Goal: Information Seeking & Learning: Check status

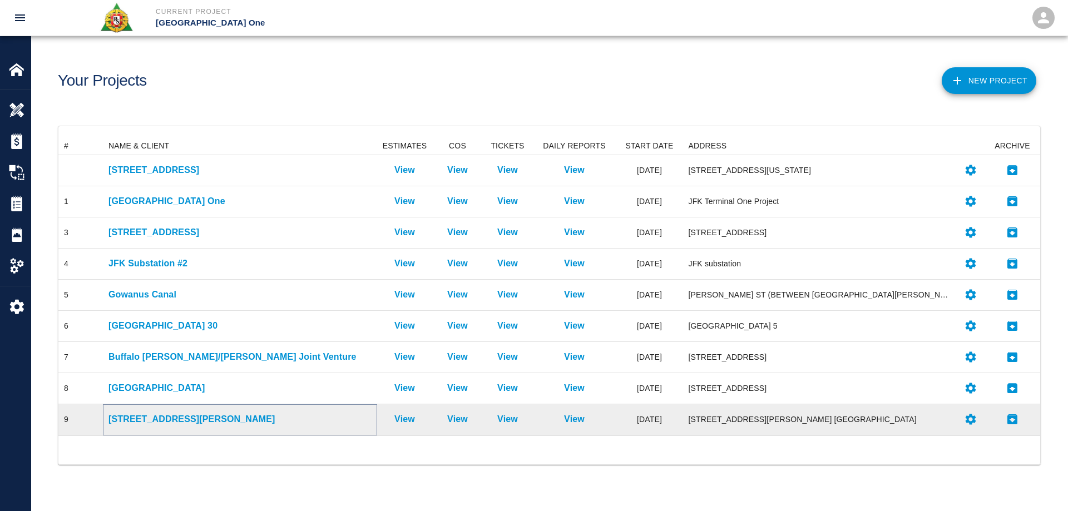
click at [149, 419] on p "[STREET_ADDRESS][PERSON_NAME]" at bounding box center [239, 419] width 263 height 13
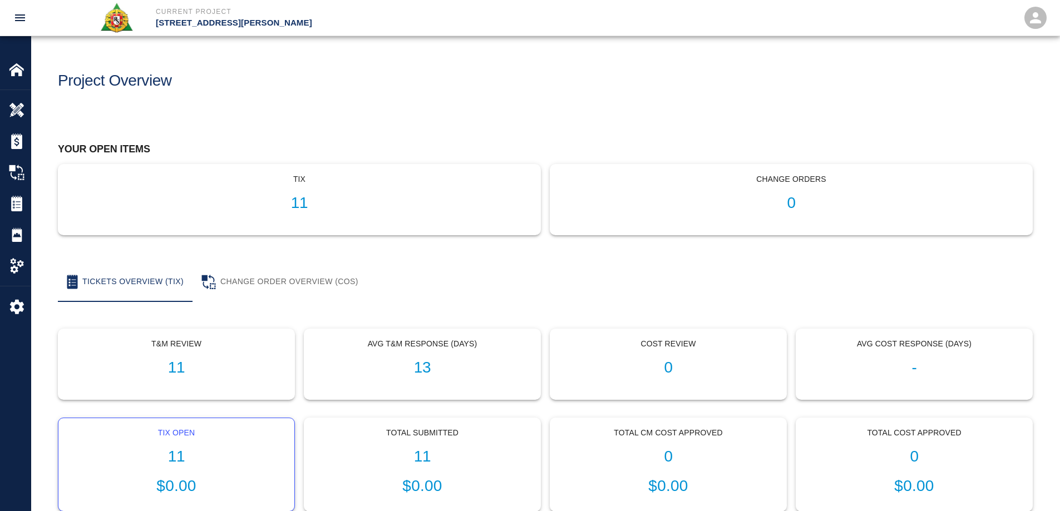
click at [175, 450] on h1 "11" at bounding box center [176, 457] width 218 height 18
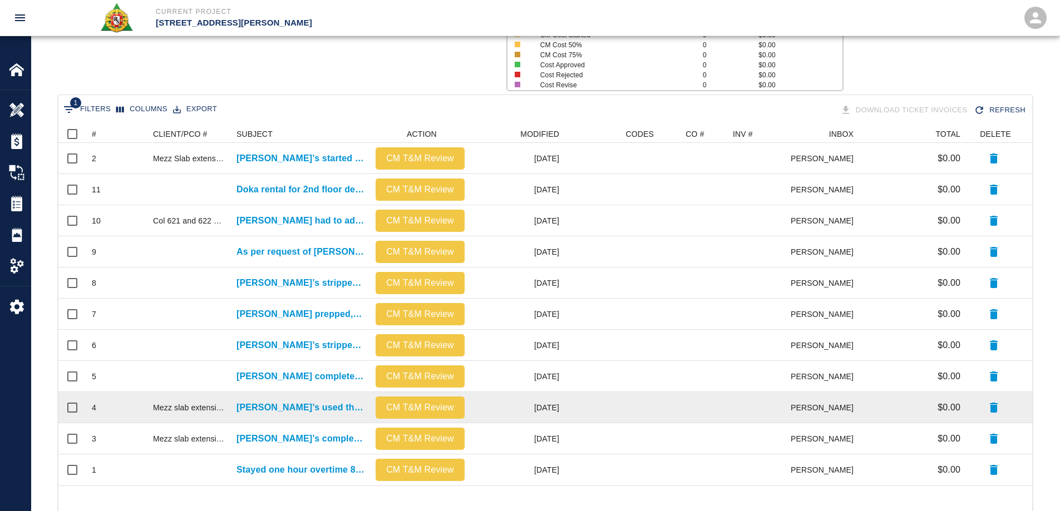
scroll to position [167, 0]
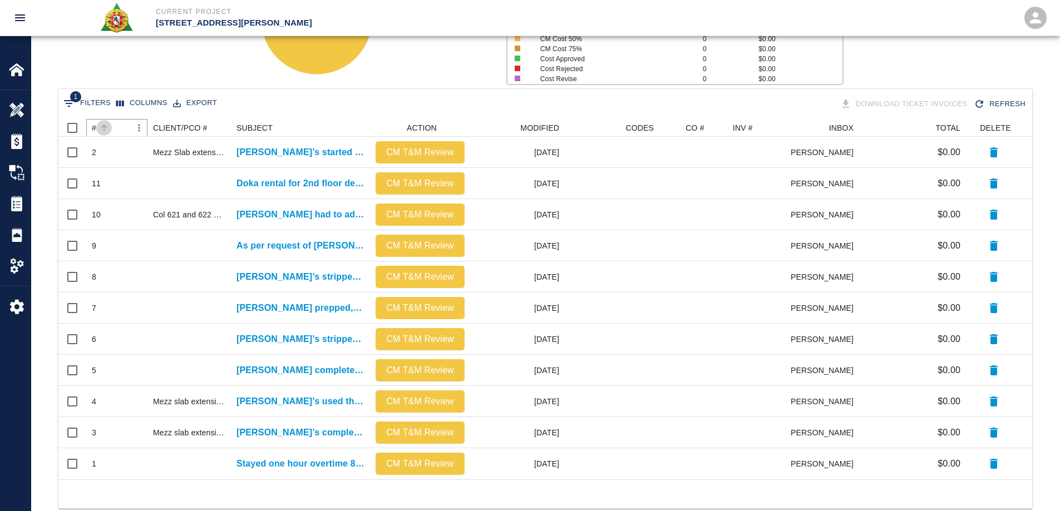
click at [97, 125] on button "Sort" at bounding box center [104, 128] width 16 height 16
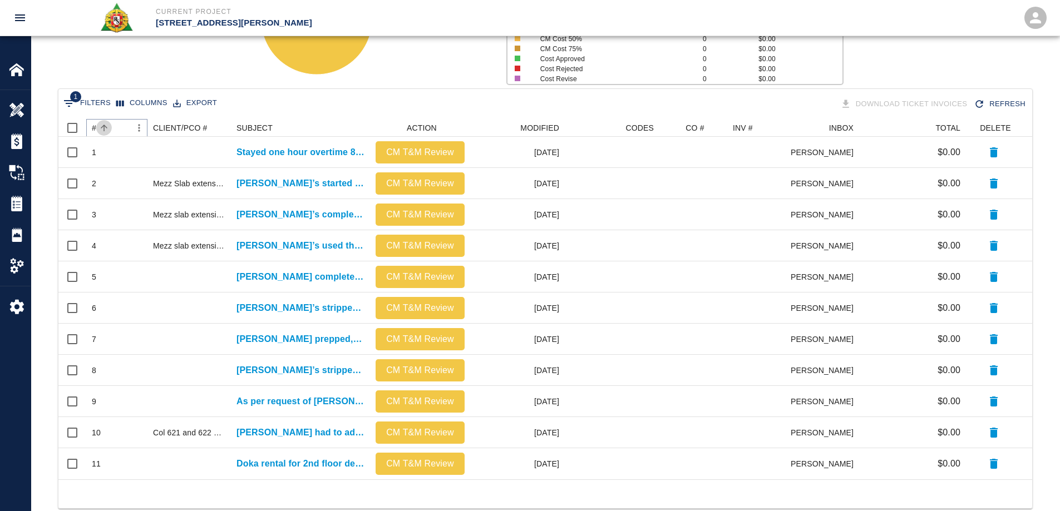
click at [97, 125] on button "Sort" at bounding box center [104, 128] width 16 height 16
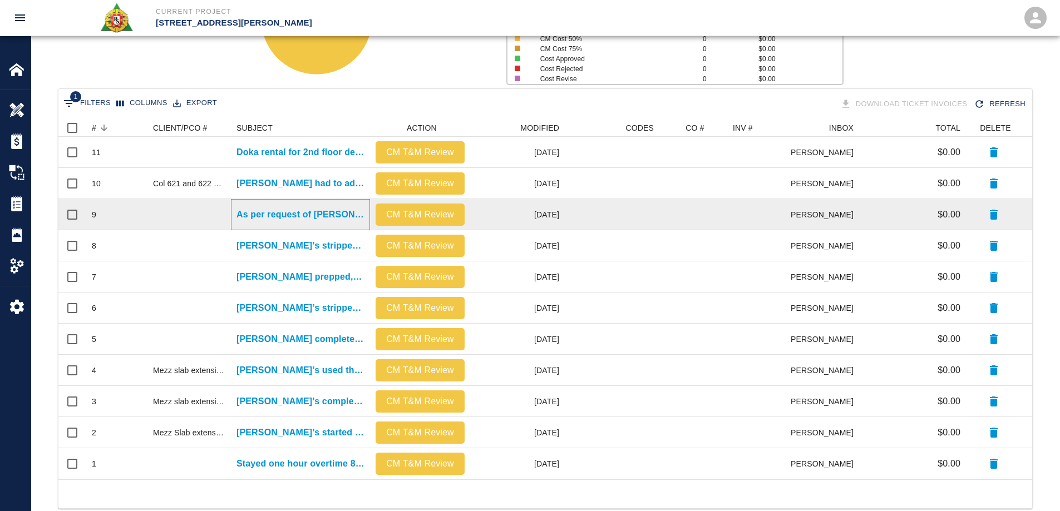
click at [296, 218] on p "As per request of [PERSON_NAME], [PERSON_NAME] is [PERSON_NAME] the [PERSON_NAM…" at bounding box center [300, 214] width 128 height 13
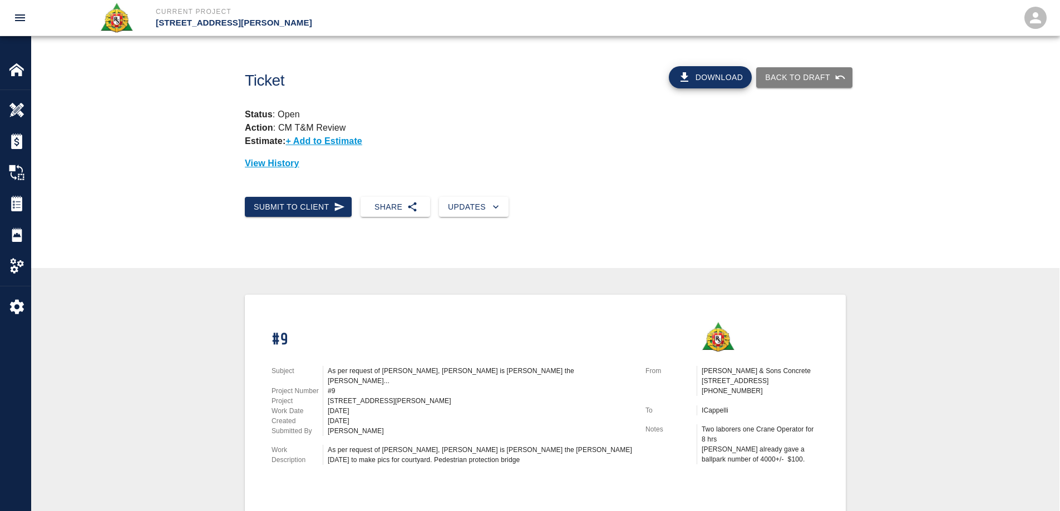
click at [706, 72] on button "Download" at bounding box center [710, 77] width 83 height 22
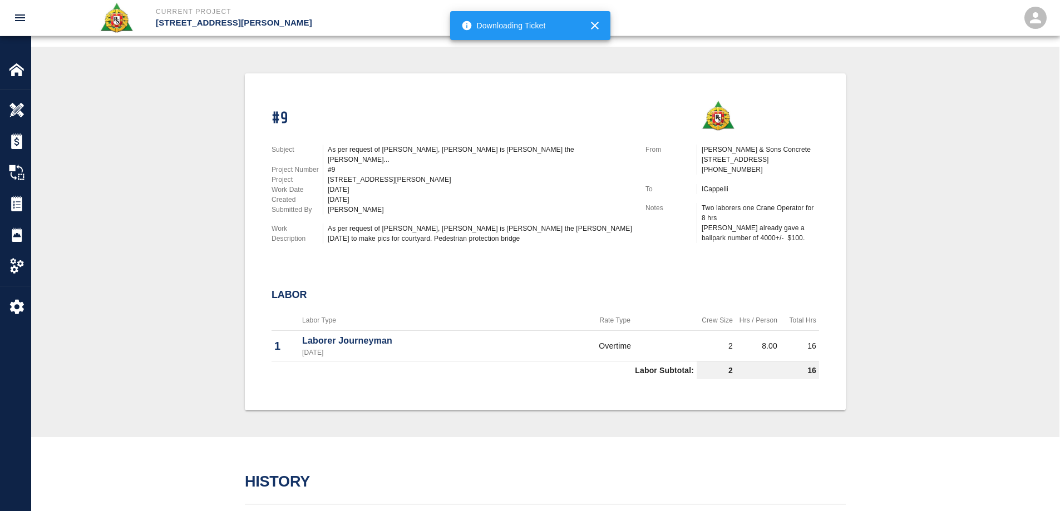
scroll to position [223, 0]
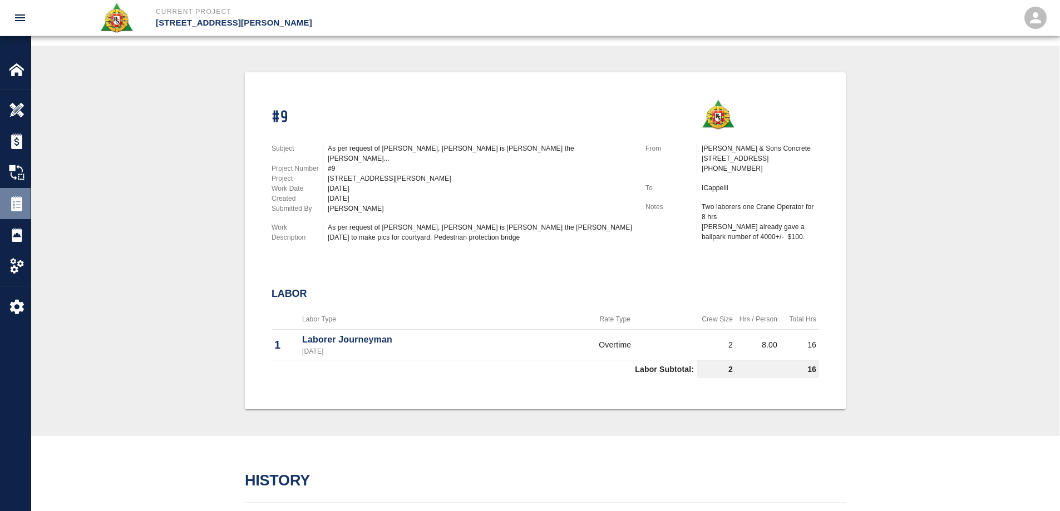
click at [18, 202] on img at bounding box center [17, 204] width 16 height 16
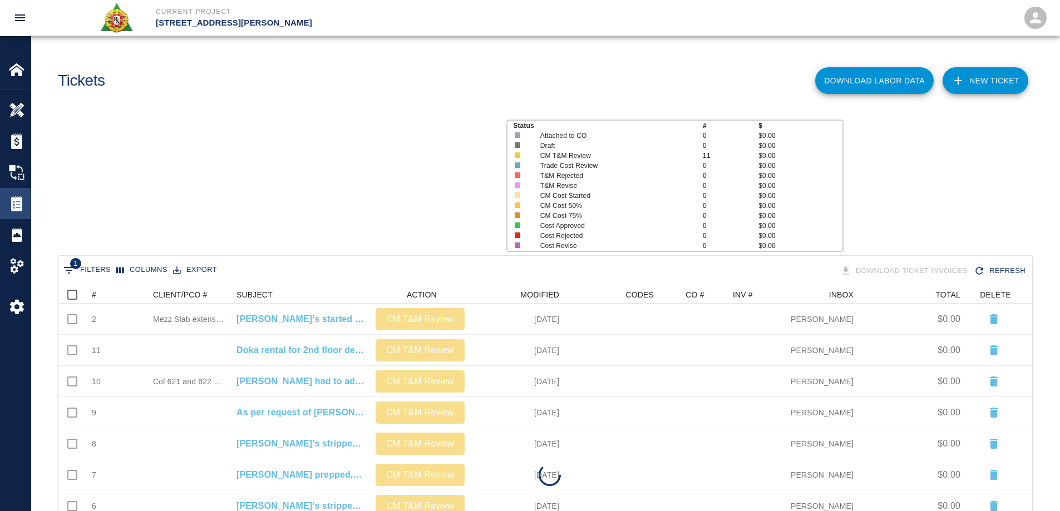
scroll to position [352, 965]
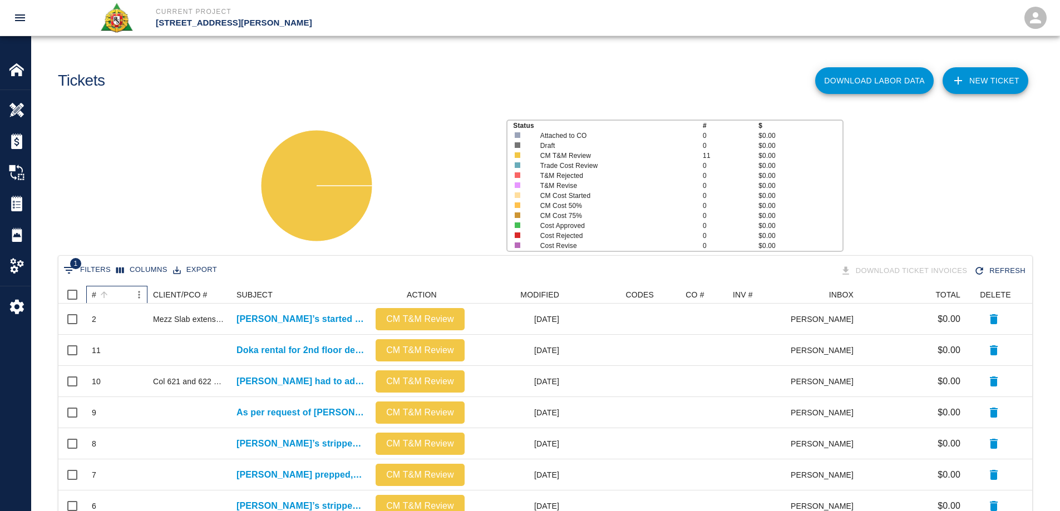
click at [96, 297] on div "#" at bounding box center [104, 295] width 16 height 16
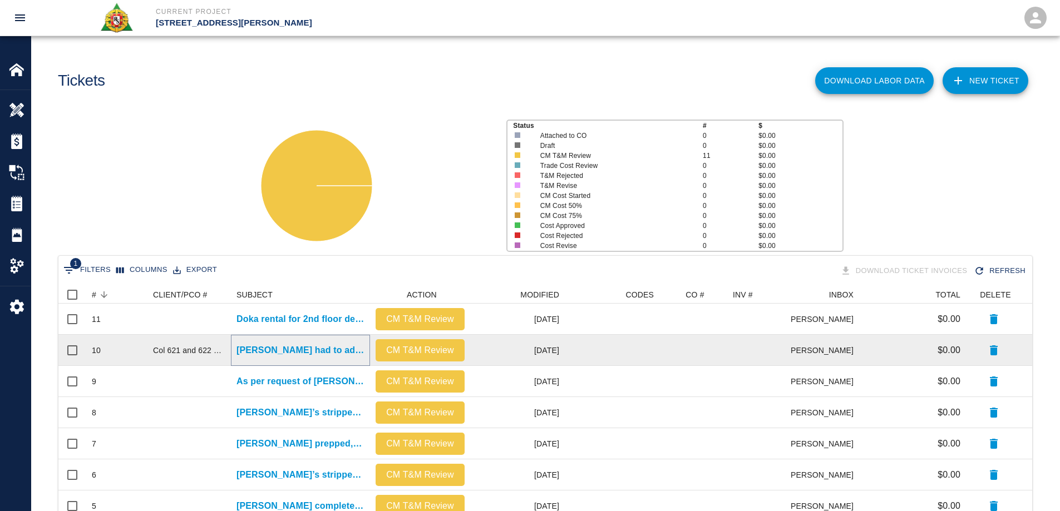
click at [298, 344] on p "[PERSON_NAME] had to adjust formwork in columns 621 and..." at bounding box center [300, 350] width 128 height 13
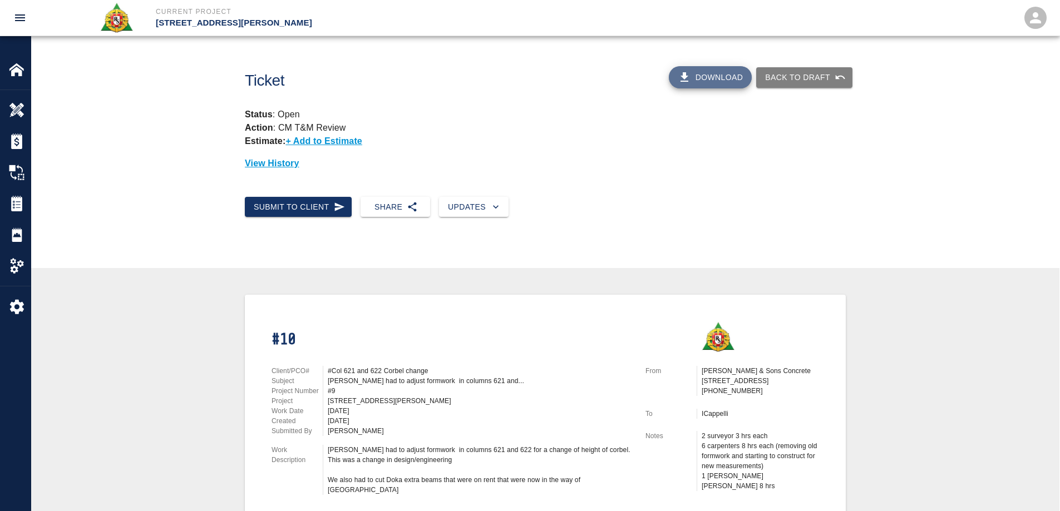
click at [725, 68] on button "Download" at bounding box center [710, 77] width 83 height 22
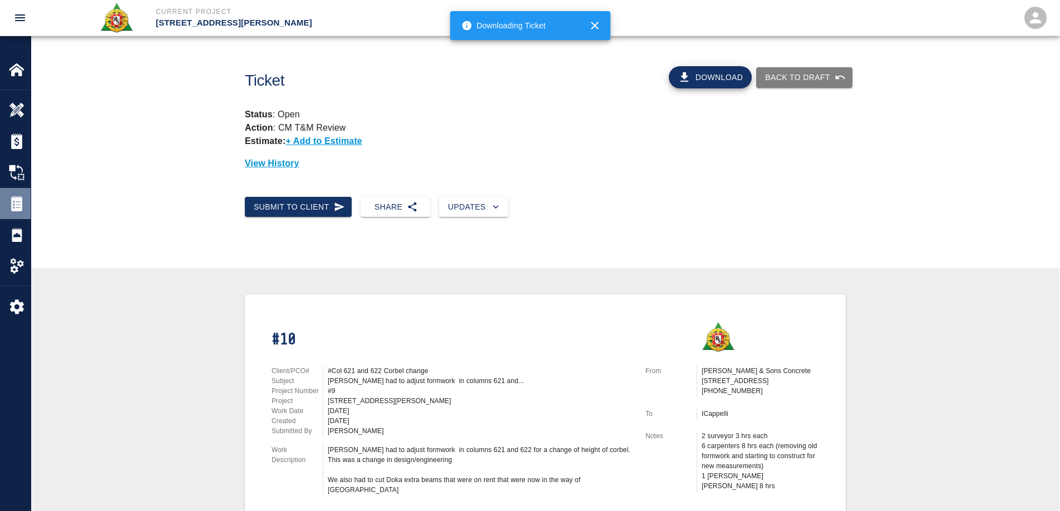
click at [19, 197] on img at bounding box center [17, 204] width 16 height 16
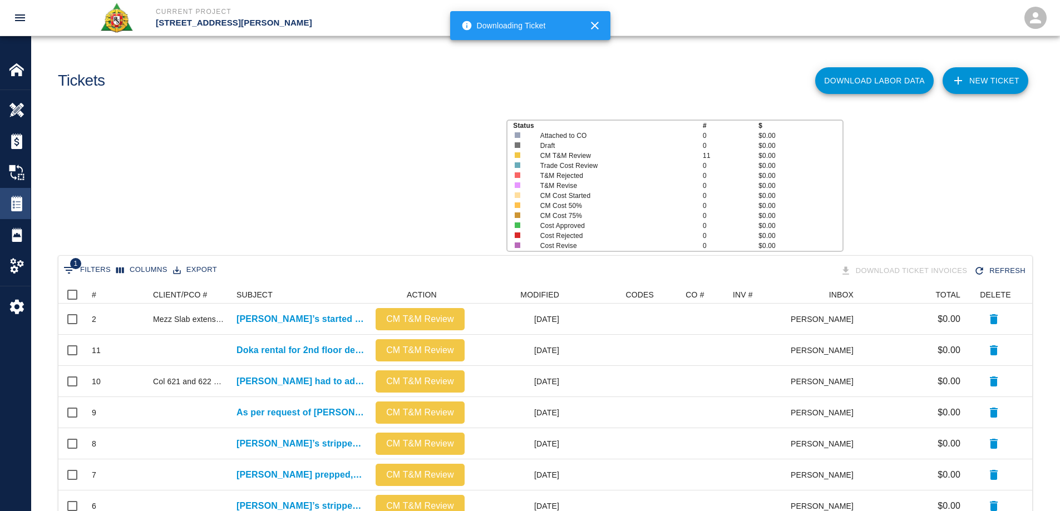
scroll to position [352, 965]
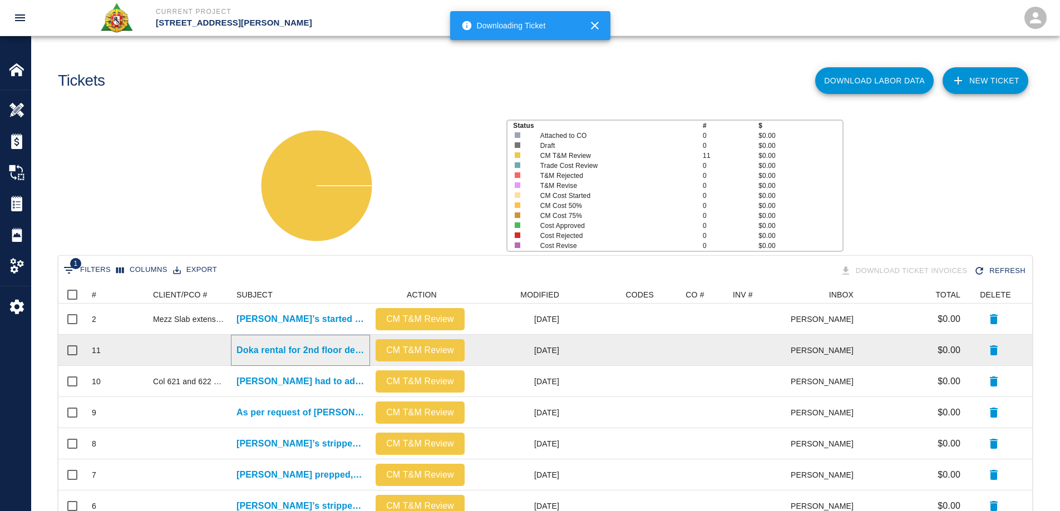
click at [293, 345] on p "Doka rental for 2nd floor deck . Scheduled to pour..." at bounding box center [300, 350] width 128 height 13
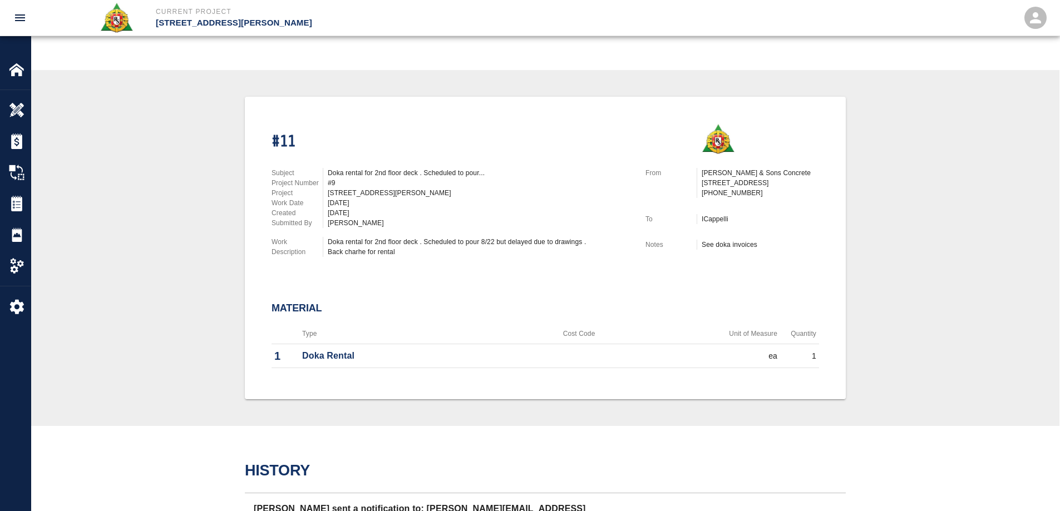
scroll to position [223, 0]
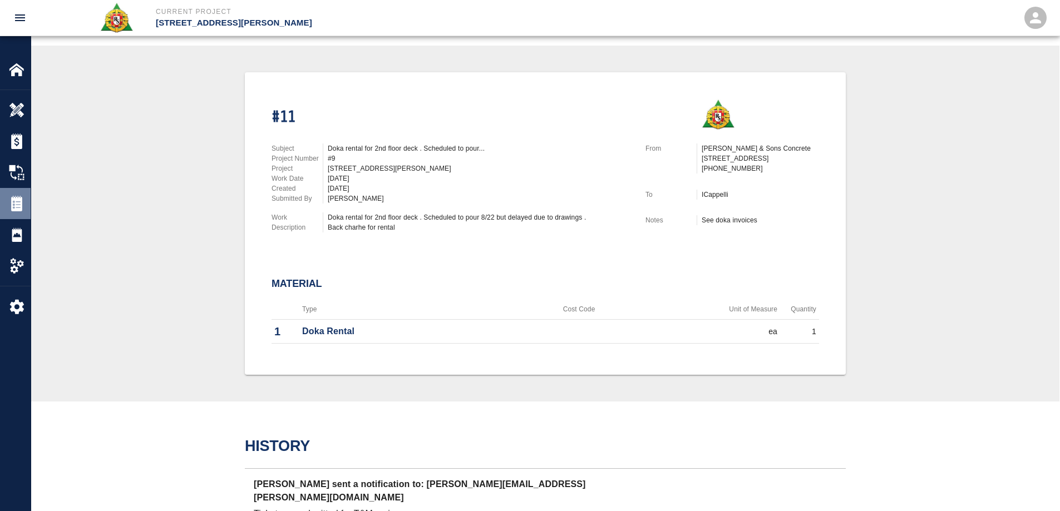
click at [10, 201] on img at bounding box center [17, 204] width 16 height 16
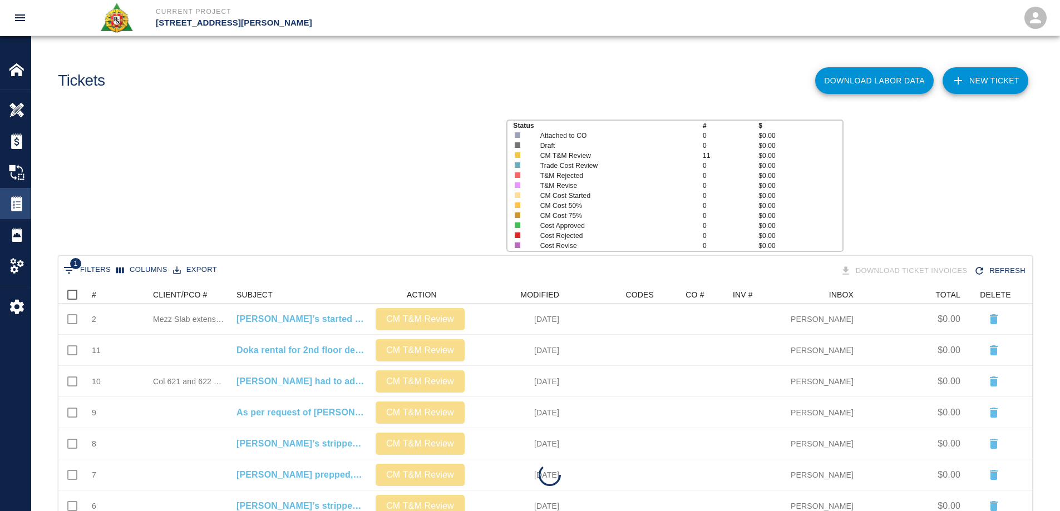
scroll to position [352, 965]
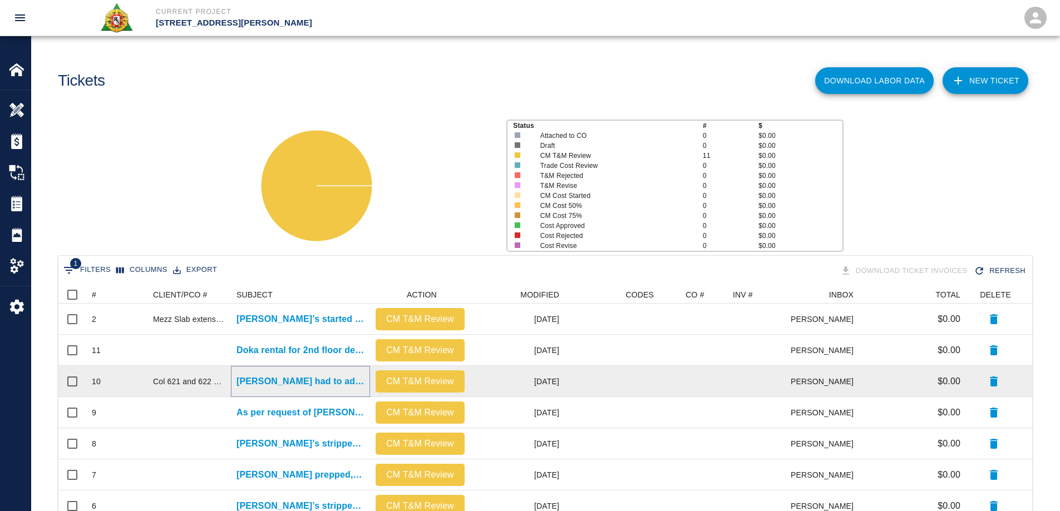
click at [270, 382] on p "[PERSON_NAME] had to adjust formwork in columns 621 and..." at bounding box center [300, 381] width 128 height 13
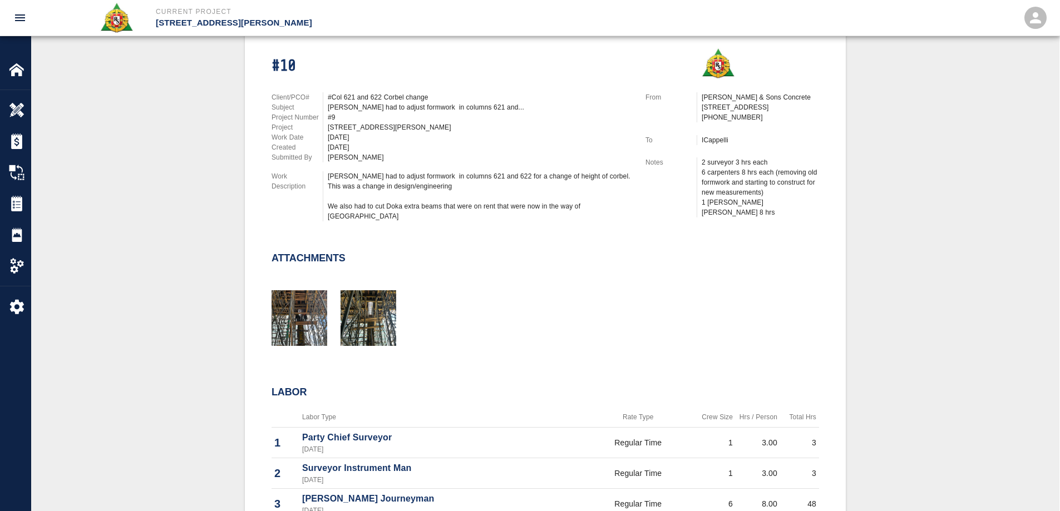
scroll to position [111, 0]
